Goal: Task Accomplishment & Management: Use online tool/utility

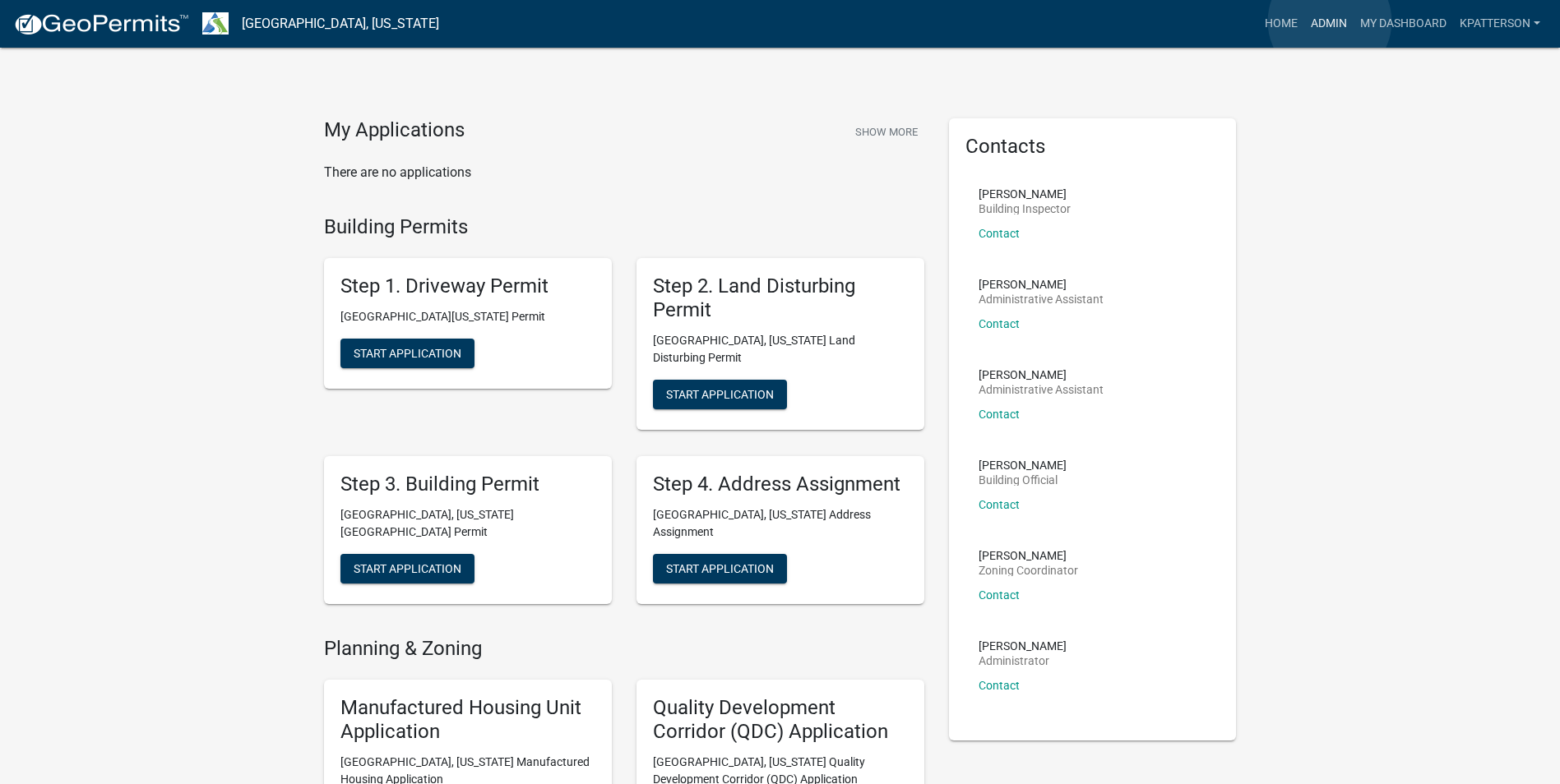
click at [1327, 20] on link "Admin" at bounding box center [1329, 23] width 49 height 31
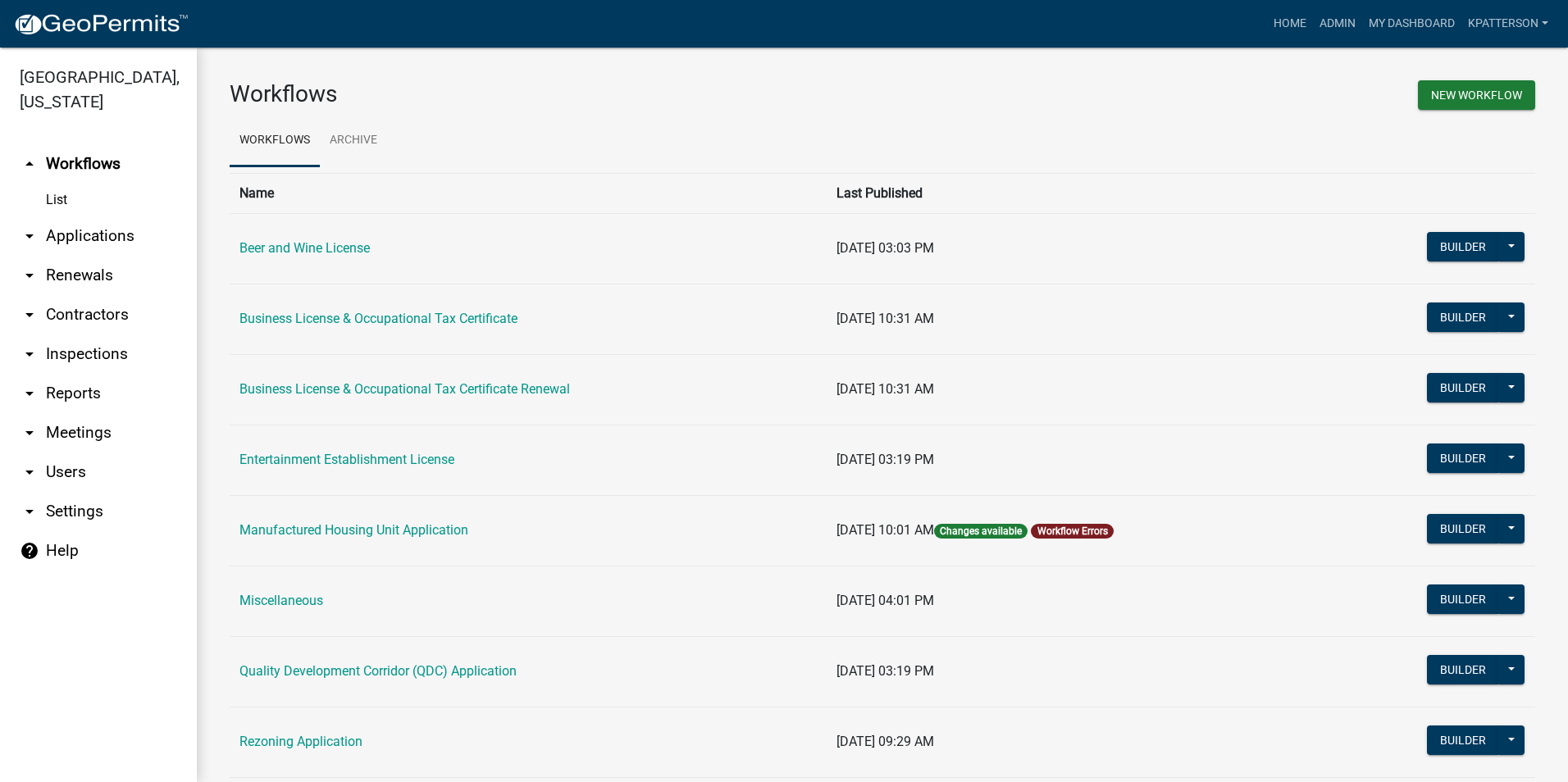
click at [87, 218] on link "arrow_drop_down Applications" at bounding box center [98, 236] width 197 height 39
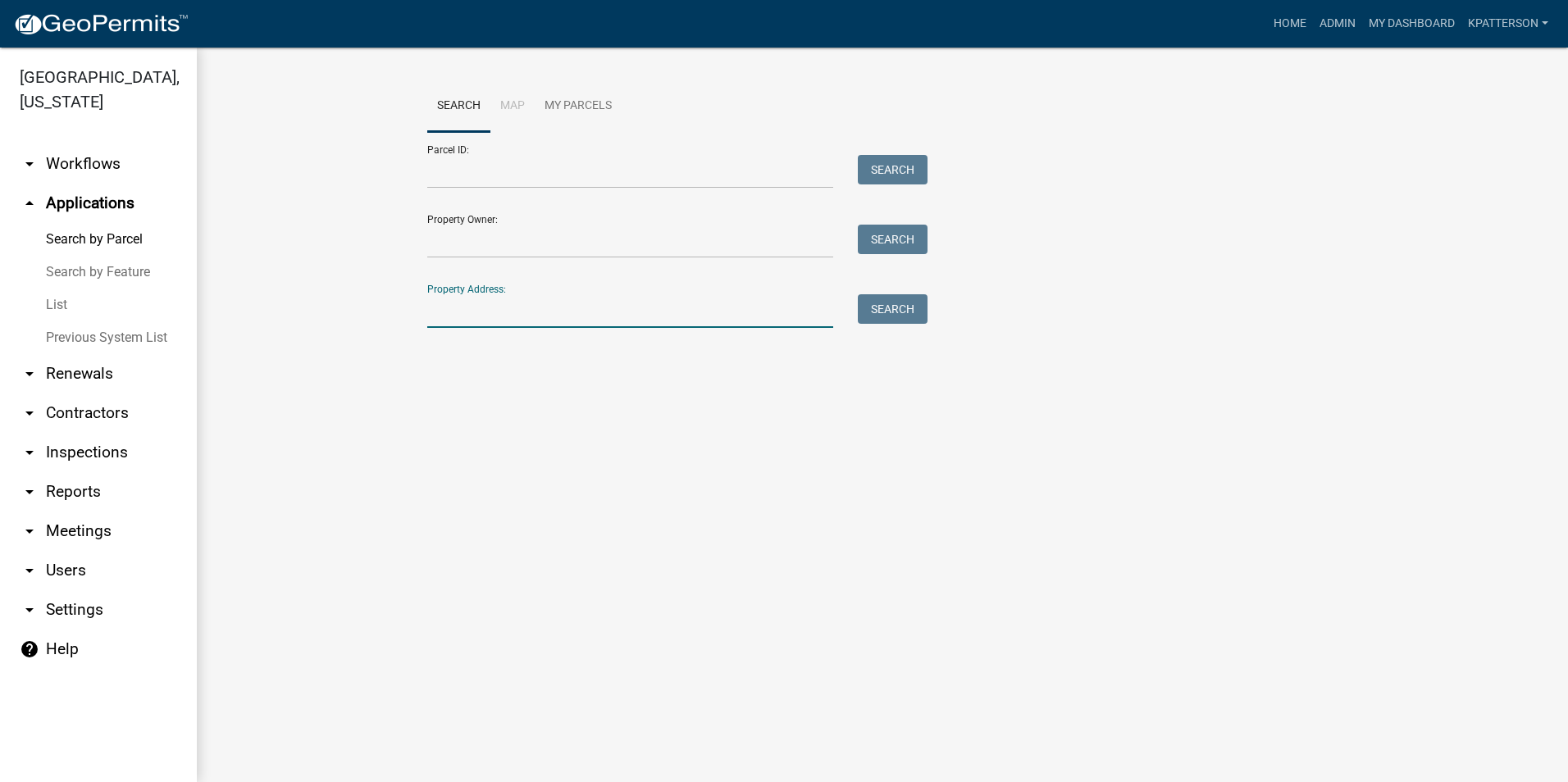
click at [591, 328] on input "Property Address:" at bounding box center [630, 311] width 406 height 34
type input "141 belmont"
click at [898, 299] on button "Search" at bounding box center [892, 308] width 70 height 29
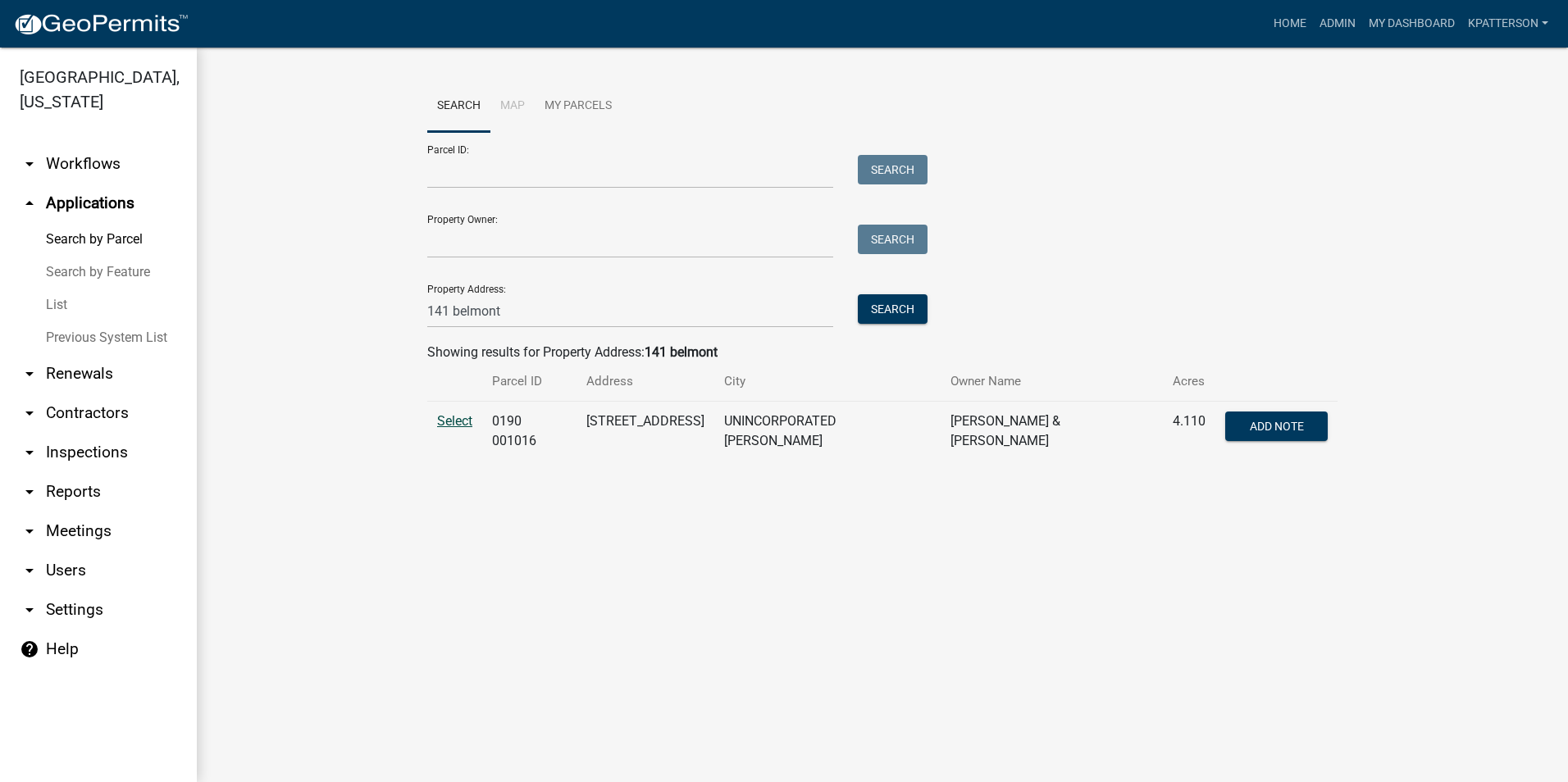
click at [441, 425] on span "Select" at bounding box center [454, 420] width 35 height 15
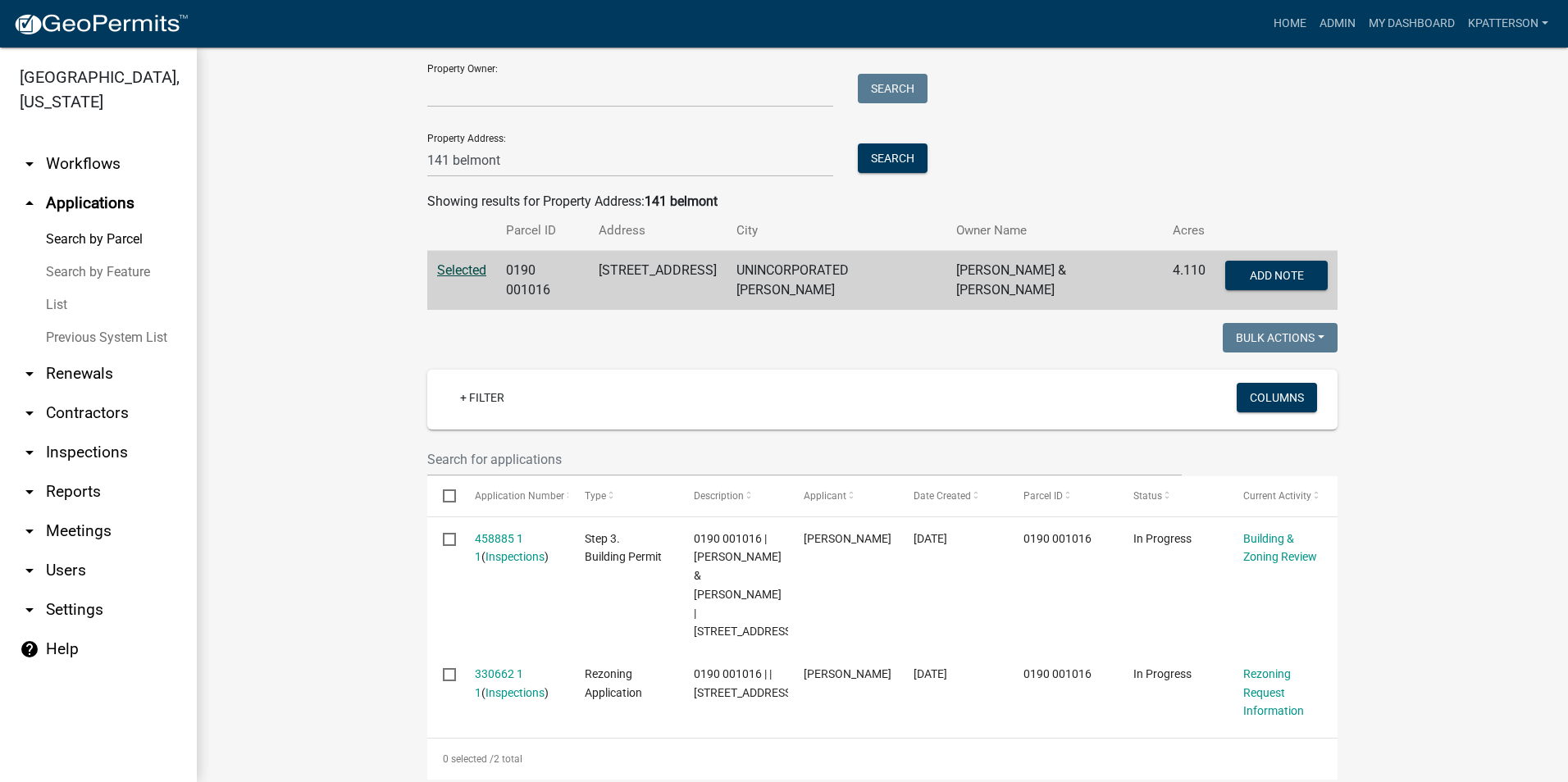
scroll to position [164, 0]
